Goal: Communication & Community: Ask a question

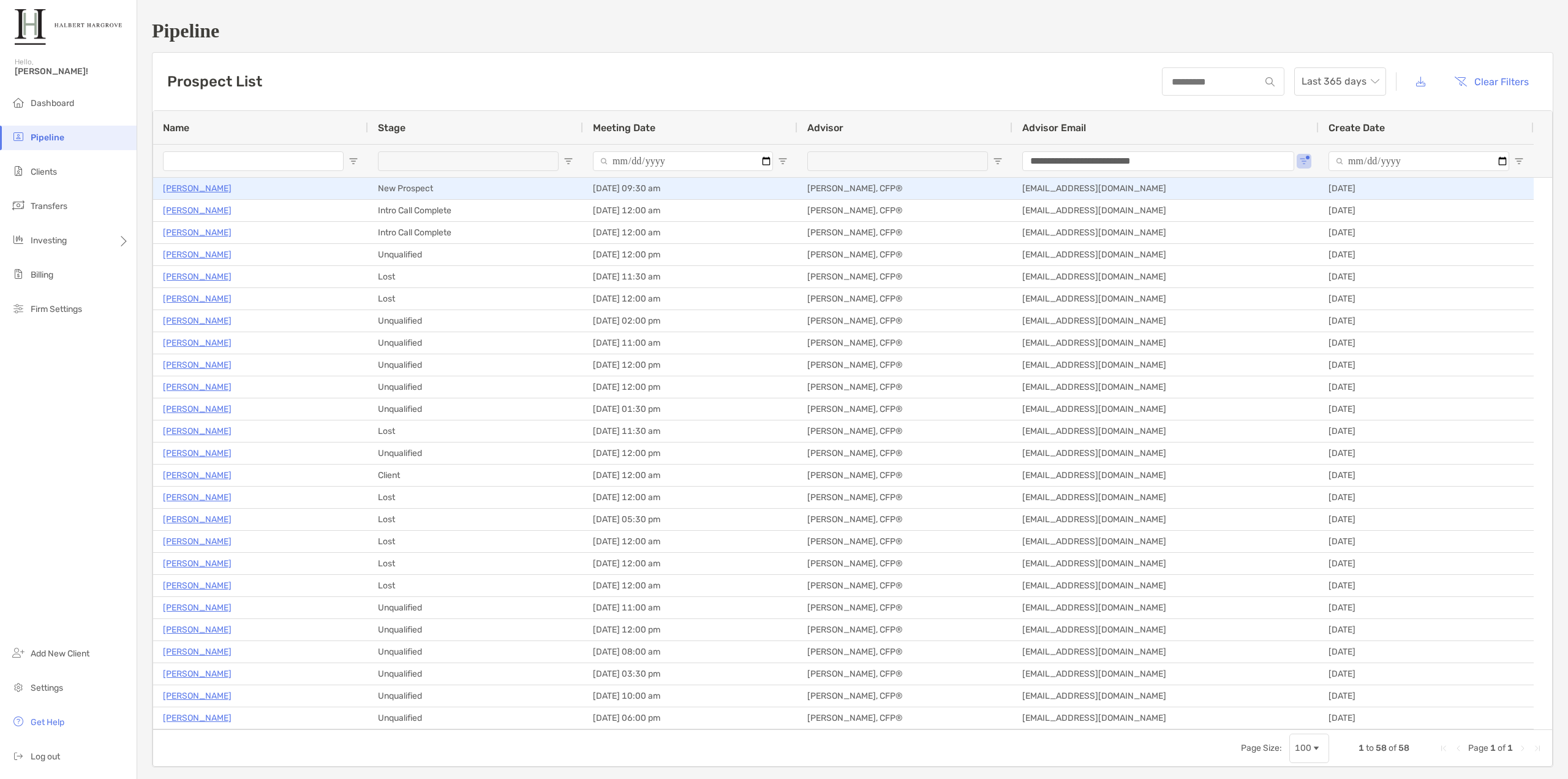
click at [188, 191] on p "[PERSON_NAME]" at bounding box center [197, 188] width 69 height 15
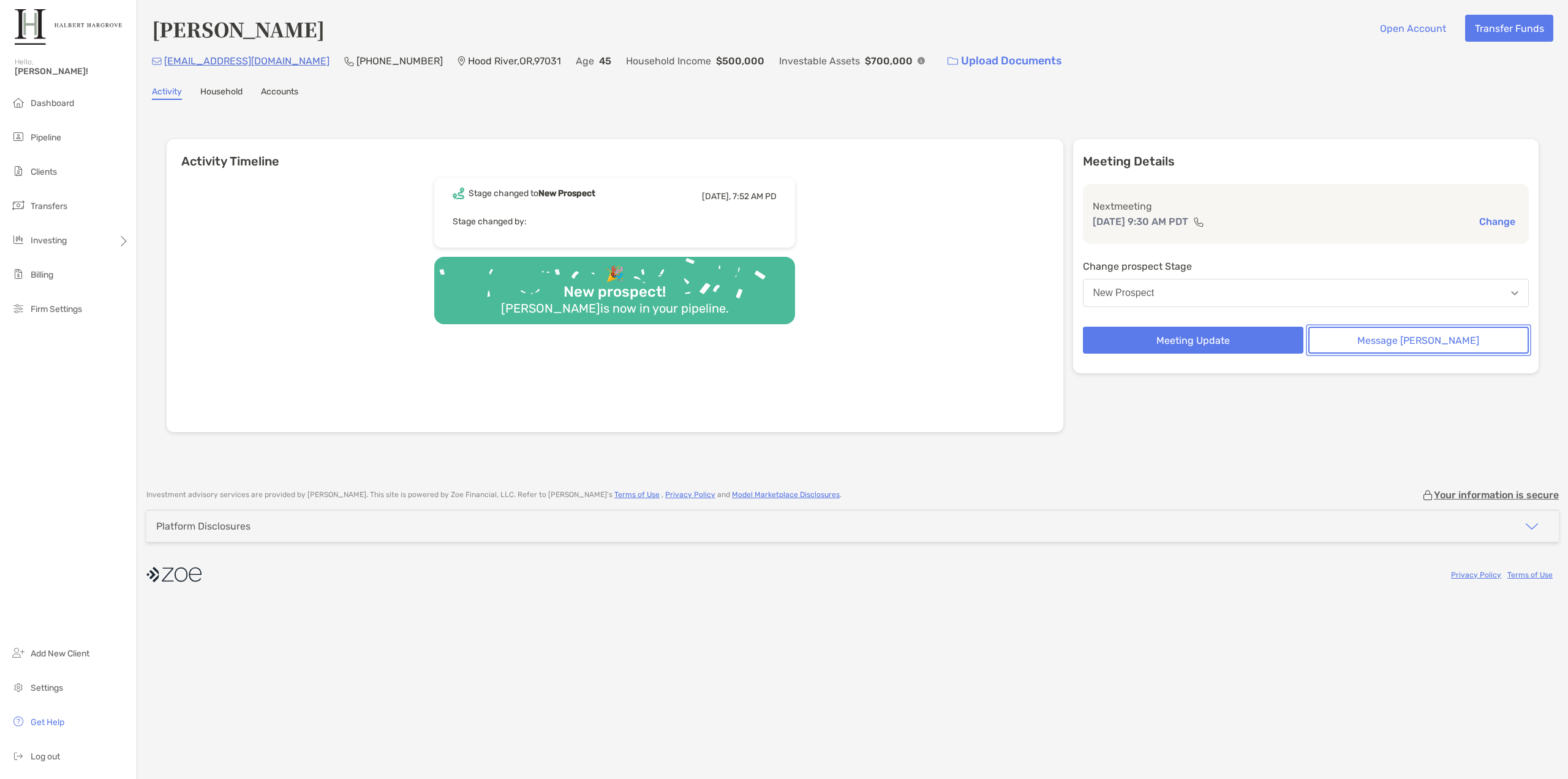
click at [1441, 342] on button "Message Zoe" at bounding box center [1418, 340] width 220 height 27
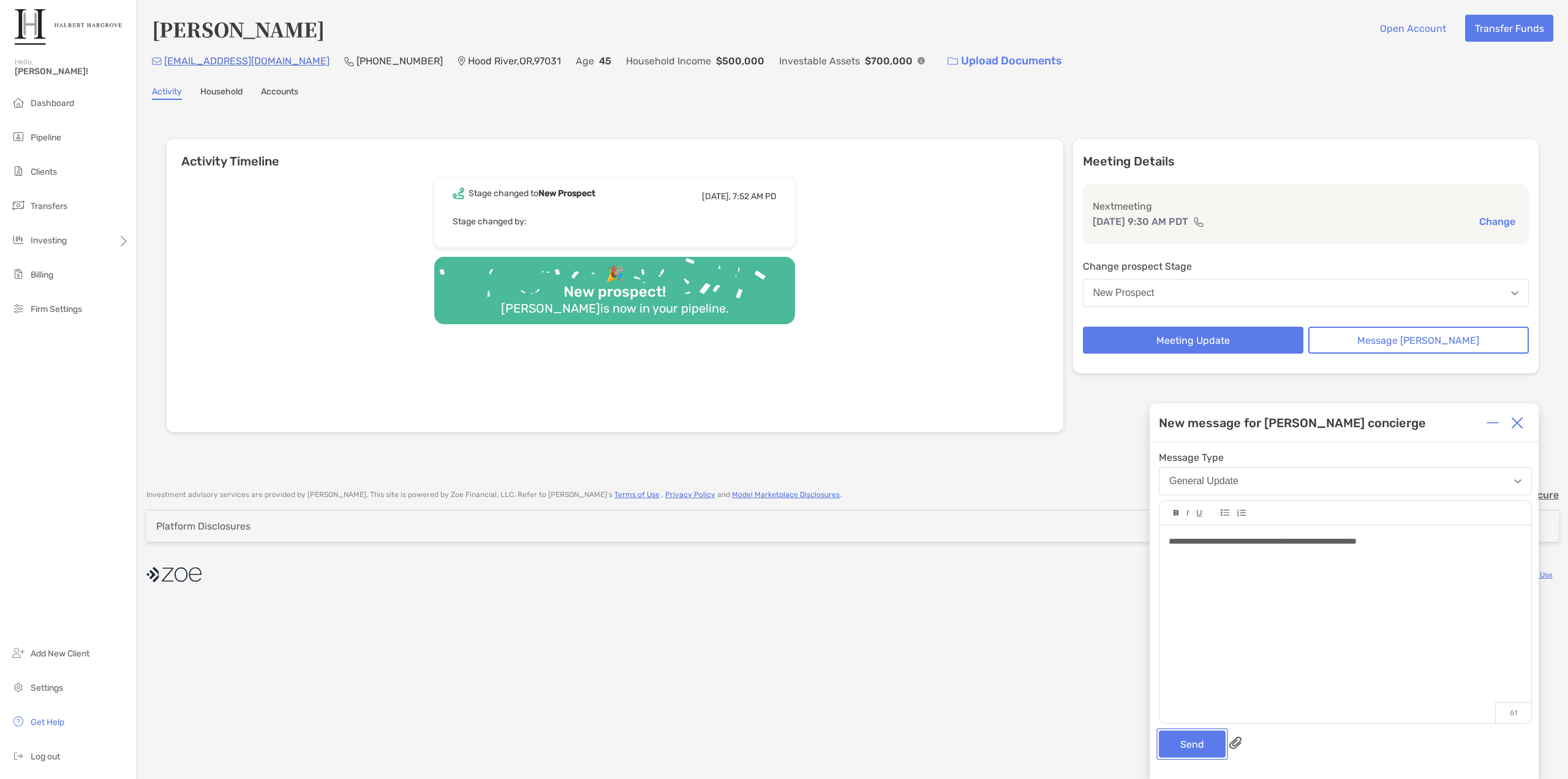
click at [1199, 741] on button "Send" at bounding box center [1192, 744] width 67 height 27
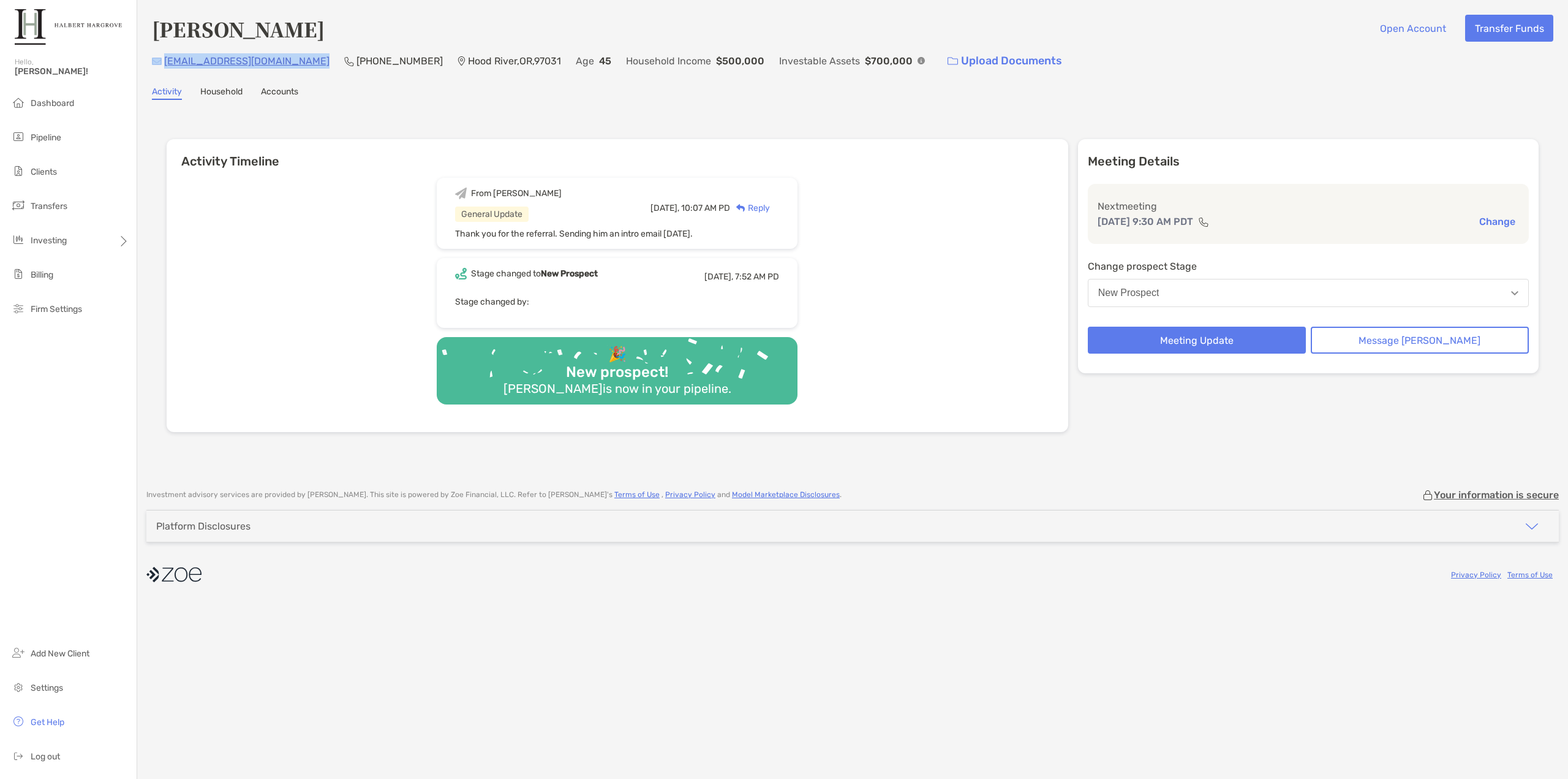
drag, startPoint x: 307, startPoint y: 63, endPoint x: 161, endPoint y: 63, distance: 146.0
click at [161, 63] on div "raisins-nations0q@icloud.com (541) 645-5776 Hood River , OR , 97031 Age 45 Hous…" at bounding box center [853, 60] width 1401 height 26
click at [436, 177] on div "From Tony General Update Today, 10:07 AM PD Reply Thank you for the referral. S…" at bounding box center [617, 300] width 901 height 264
